Goal: Transaction & Acquisition: Purchase product/service

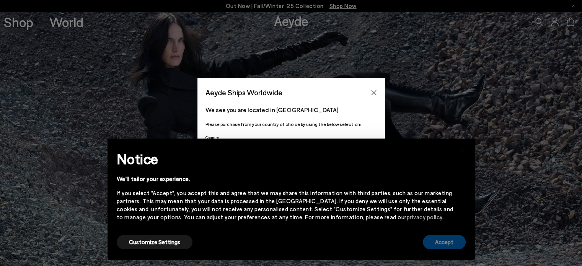
click at [452, 248] on button "Accept" at bounding box center [444, 242] width 43 height 14
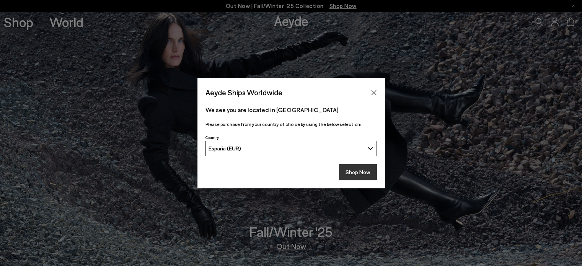
click at [348, 170] on button "Shop Now" at bounding box center [358, 172] width 38 height 16
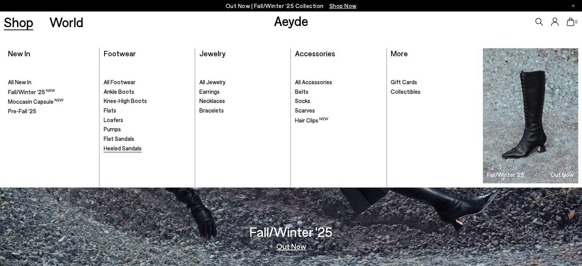
click at [119, 147] on span "Heeled Sandals" at bounding box center [123, 148] width 38 height 7
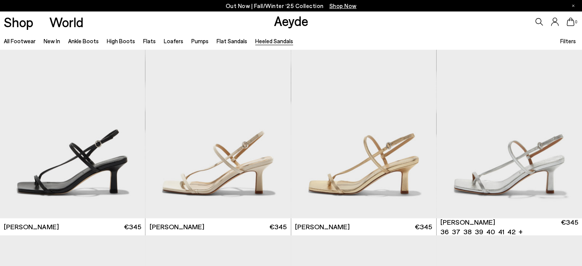
scroll to position [813, 0]
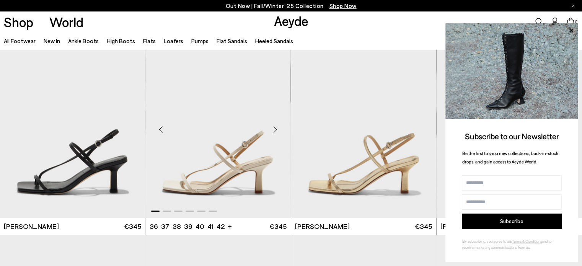
click at [274, 127] on div "Next slide" at bounding box center [275, 129] width 23 height 23
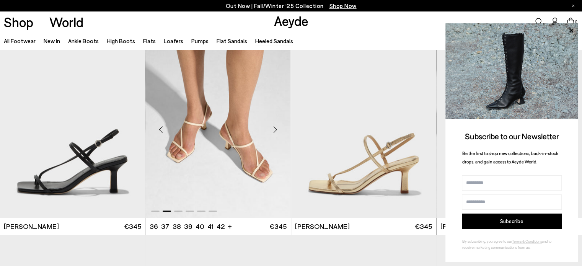
click at [274, 127] on div "Next slide" at bounding box center [275, 129] width 23 height 23
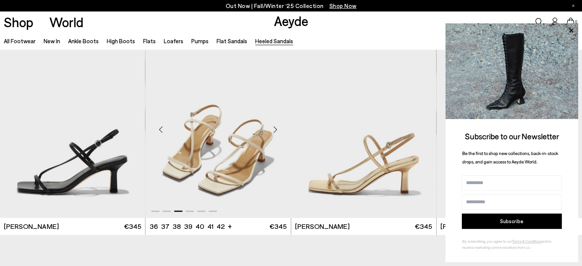
click at [276, 129] on div "Next slide" at bounding box center [275, 129] width 23 height 23
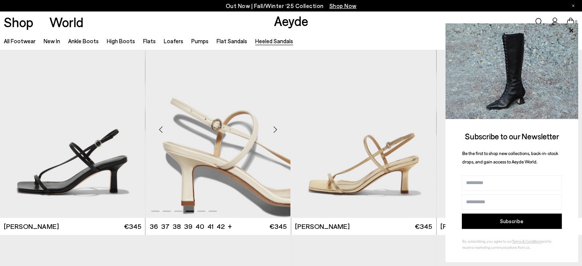
click at [276, 129] on div "Next slide" at bounding box center [275, 129] width 23 height 23
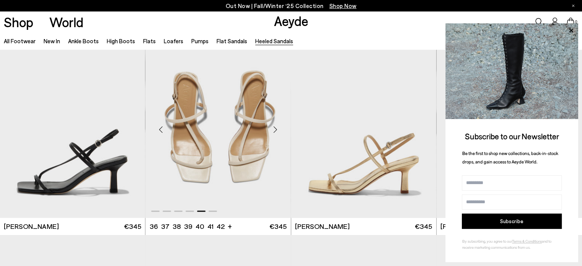
click at [276, 129] on div "Next slide" at bounding box center [275, 129] width 23 height 23
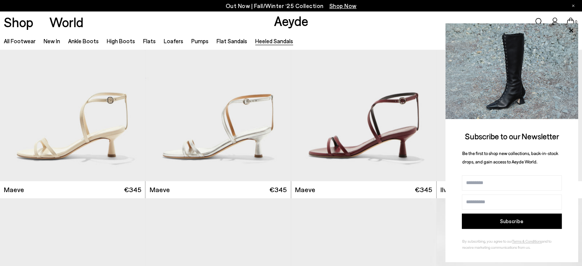
scroll to position [1050, 0]
click at [130, 92] on div "Next slide" at bounding box center [129, 92] width 23 height 23
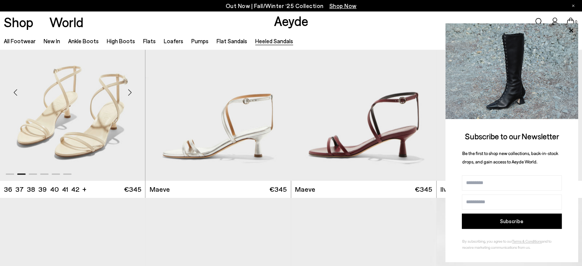
click at [130, 92] on div "Next slide" at bounding box center [129, 92] width 23 height 23
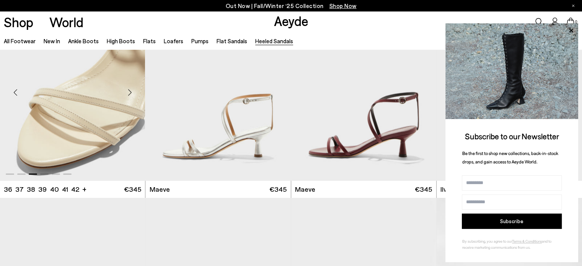
click at [130, 92] on div "Next slide" at bounding box center [129, 92] width 23 height 23
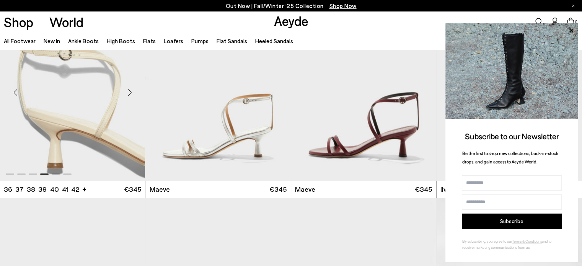
click at [130, 92] on div "Next slide" at bounding box center [129, 92] width 23 height 23
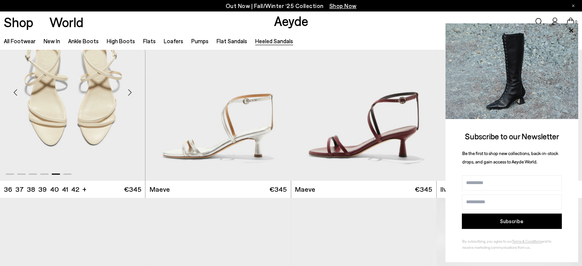
click at [130, 92] on div "Next slide" at bounding box center [129, 92] width 23 height 23
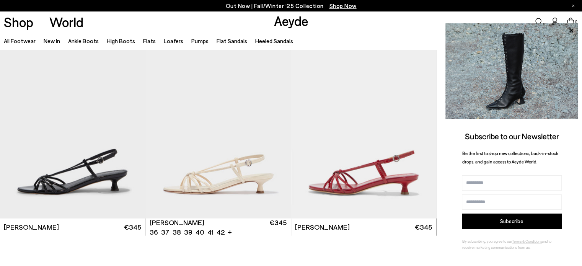
scroll to position [1810, 0]
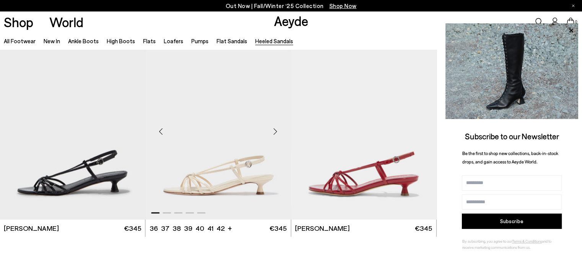
click at [274, 134] on div "Next slide" at bounding box center [275, 131] width 23 height 23
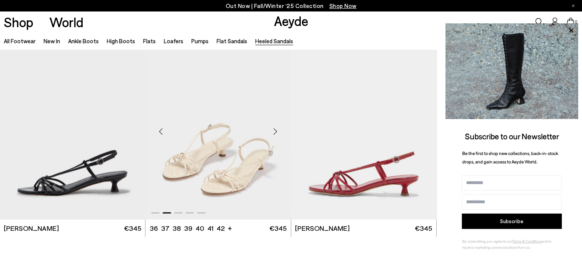
click at [274, 134] on div "Next slide" at bounding box center [275, 131] width 23 height 23
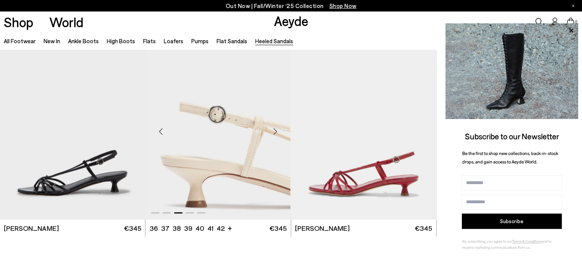
click at [274, 134] on div "Next slide" at bounding box center [275, 131] width 23 height 23
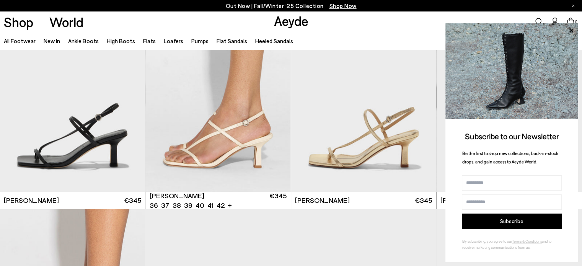
scroll to position [839, 0]
click at [276, 105] on div "Next slide" at bounding box center [275, 104] width 23 height 23
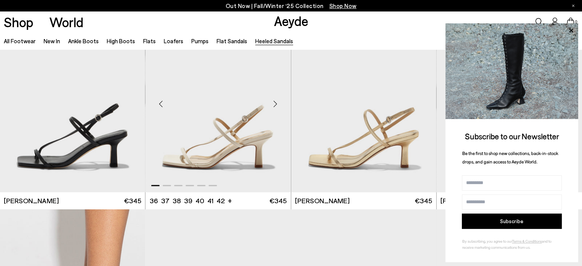
click at [276, 105] on div "Next slide" at bounding box center [275, 104] width 23 height 23
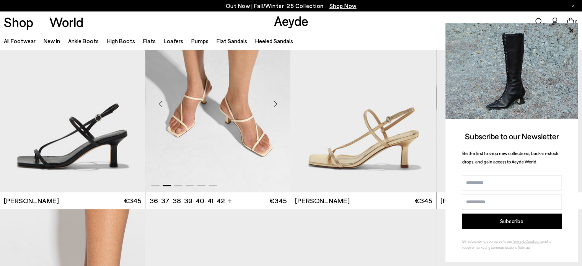
click at [276, 105] on div "Next slide" at bounding box center [275, 104] width 23 height 23
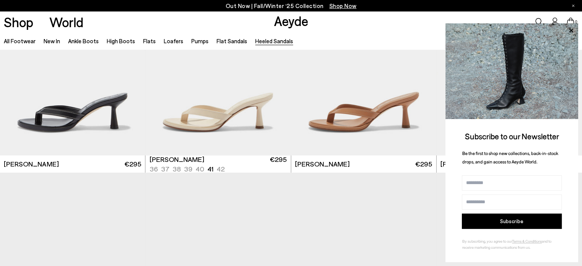
scroll to position [67, 0]
